Goal: Task Accomplishment & Management: Complete application form

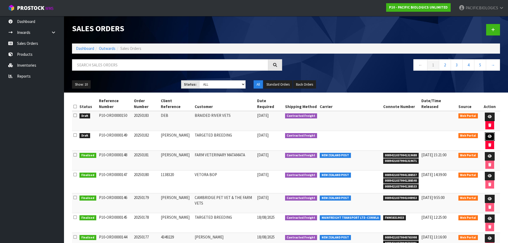
click at [488, 135] on icon at bounding box center [490, 136] width 4 height 3
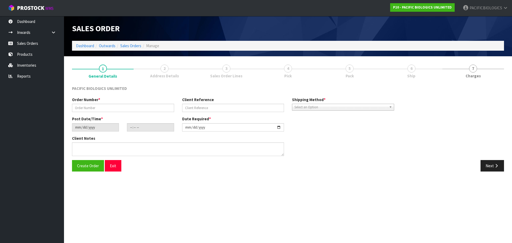
type input "20250182"
type input "[PERSON_NAME]"
type input "[DATE]"
type input "12:45:00.000"
type input "[DATE]"
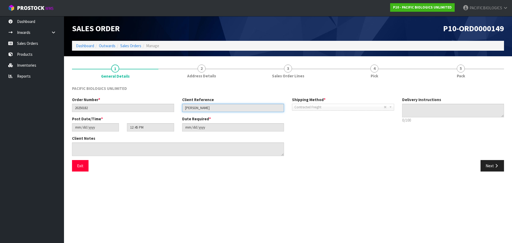
drag, startPoint x: 200, startPoint y: 109, endPoint x: 159, endPoint y: 110, distance: 40.8
click at [159, 110] on div "Order Number * 20250182 Client Reference [PERSON_NAME] Shipping Method * Pickup…" at bounding box center [233, 106] width 330 height 19
click at [486, 168] on button "Next" at bounding box center [492, 165] width 23 height 11
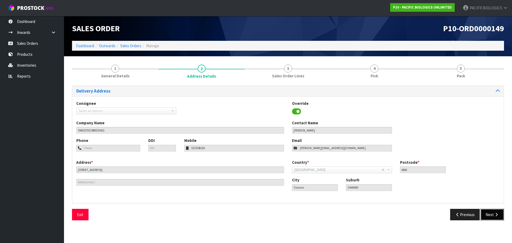
click at [493, 215] on button "Next" at bounding box center [492, 214] width 23 height 11
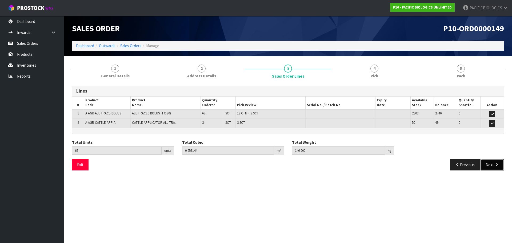
click at [490, 165] on button "Next" at bounding box center [492, 164] width 23 height 11
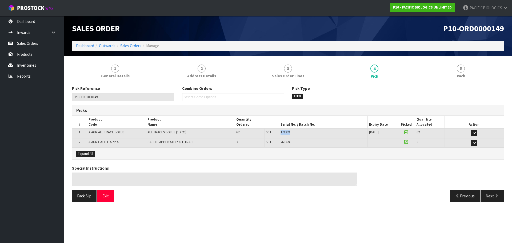
drag, startPoint x: 295, startPoint y: 134, endPoint x: 279, endPoint y: 135, distance: 15.8
click at [279, 135] on tr "1 A AGR ALL TRACE BOLUS ALL TRACES BOLUS (1 X 20) 62 SCT 12 CTN + 2 SCT 171224 …" at bounding box center [288, 133] width 432 height 9
copy tr "12 CTN + 2 SCT 171224"
click at [42, 39] on link "Sales Orders" at bounding box center [32, 43] width 64 height 11
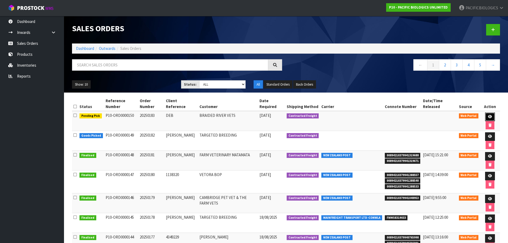
click at [488, 116] on icon at bounding box center [490, 116] width 4 height 3
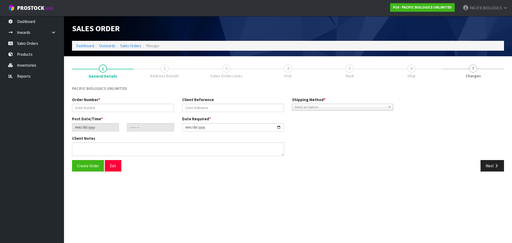
type input "20250183"
type input "DEB"
type input "[DATE]"
type input "12:54:00.000"
type input "[DATE]"
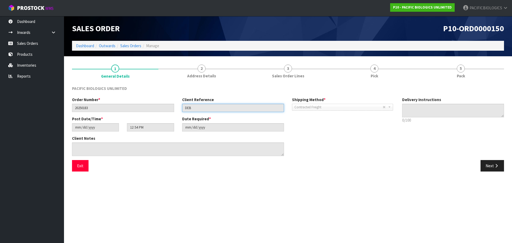
drag, startPoint x: 200, startPoint y: 108, endPoint x: 181, endPoint y: 104, distance: 19.4
click at [181, 104] on div "Client Reference DEB" at bounding box center [233, 104] width 110 height 15
click at [500, 166] on button "Next" at bounding box center [492, 165] width 23 height 11
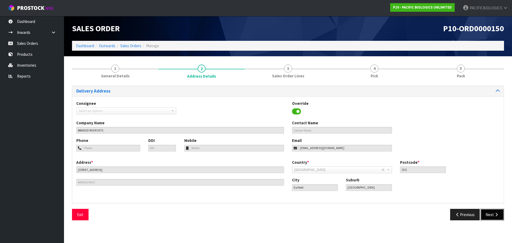
click at [491, 218] on button "Next" at bounding box center [492, 214] width 23 height 11
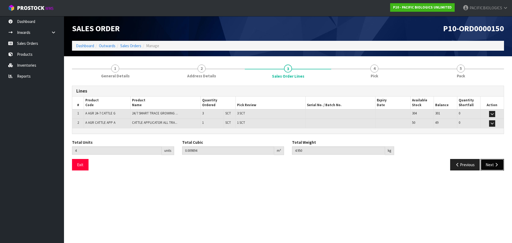
click at [490, 169] on button "Next" at bounding box center [492, 164] width 23 height 11
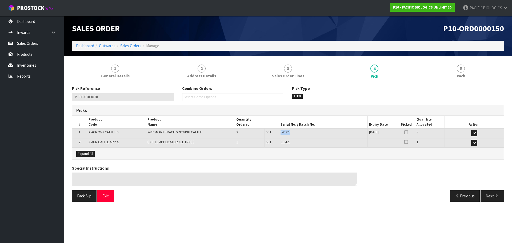
drag, startPoint x: 288, startPoint y: 132, endPoint x: 277, endPoint y: 130, distance: 11.7
click at [277, 130] on tr "1 A AGR 24-7 CATTLE G 24/7 SMART TRACE GROWING CATTLE 3 SCT 3 SCT 540325 [DATE]…" at bounding box center [288, 133] width 432 height 9
copy tr "3 SCT 540325"
drag, startPoint x: 291, startPoint y: 144, endPoint x: 279, endPoint y: 142, distance: 12.2
click at [279, 142] on td "310425" at bounding box center [323, 142] width 89 height 9
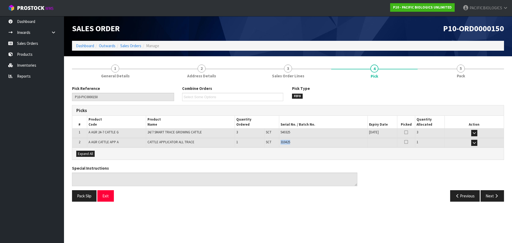
copy span "310425"
click at [27, 46] on link "Sales Orders" at bounding box center [32, 43] width 64 height 11
